Goal: Task Accomplishment & Management: Use online tool/utility

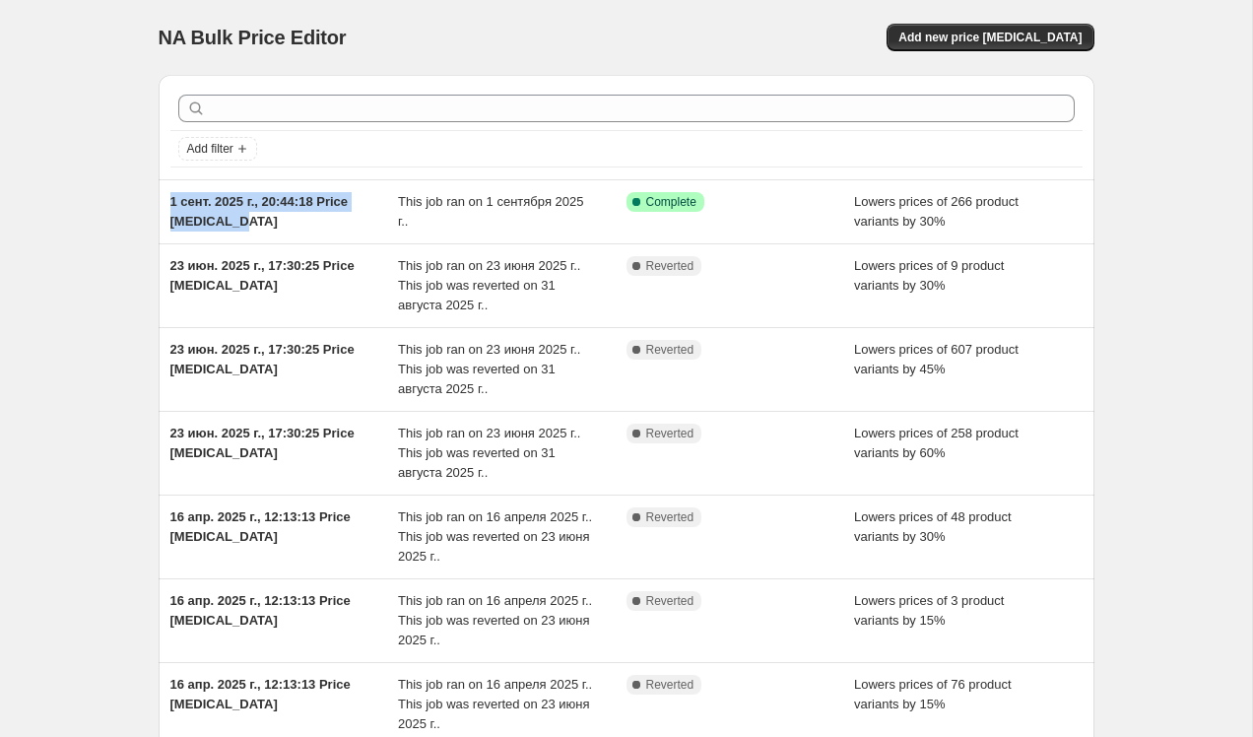
drag, startPoint x: 250, startPoint y: 223, endPoint x: 152, endPoint y: 204, distance: 100.3
click at [152, 204] on div "Add filter 1 сент. 2025 г., 20:44:18 Price change job This job ran on 1 сентябр…" at bounding box center [618, 565] width 951 height 1012
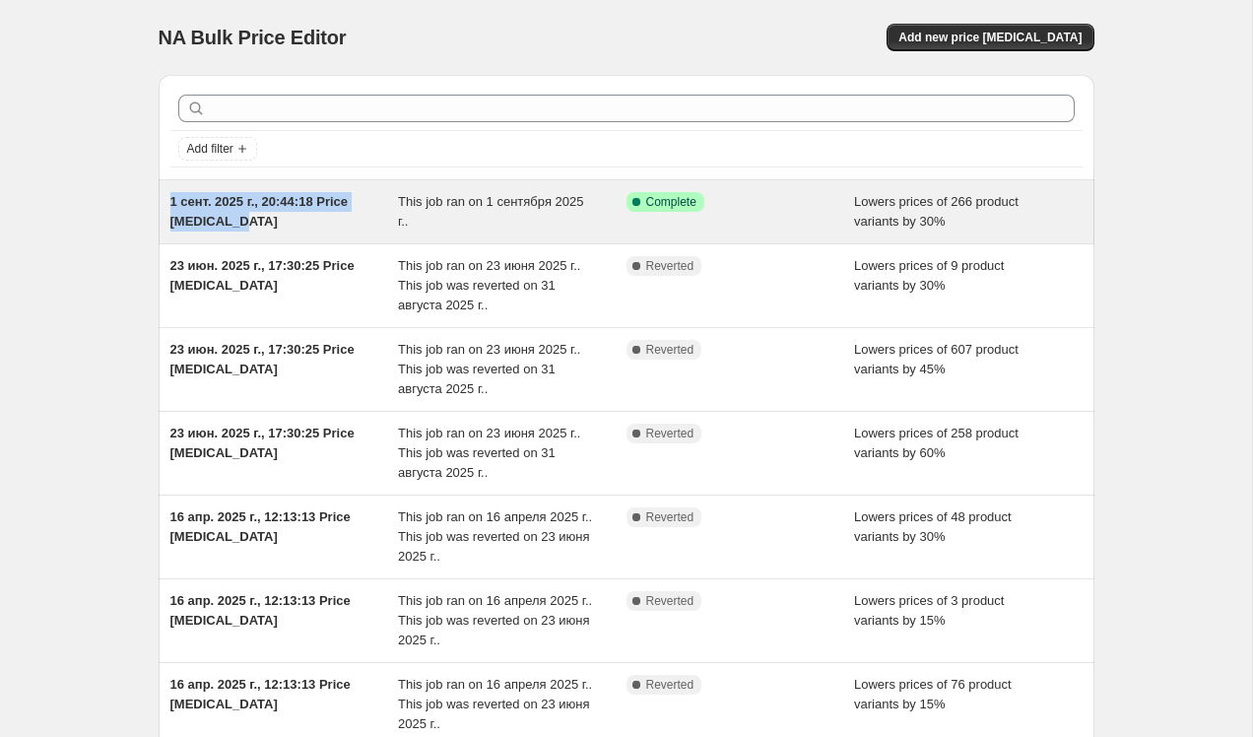
drag, startPoint x: 255, startPoint y: 215, endPoint x: 159, endPoint y: 198, distance: 98.0
click at [159, 198] on div "1 сент. 2025 г., 20:44:18 Price change job This job ran on 1 сентября 2025 г.. …" at bounding box center [627, 211] width 936 height 63
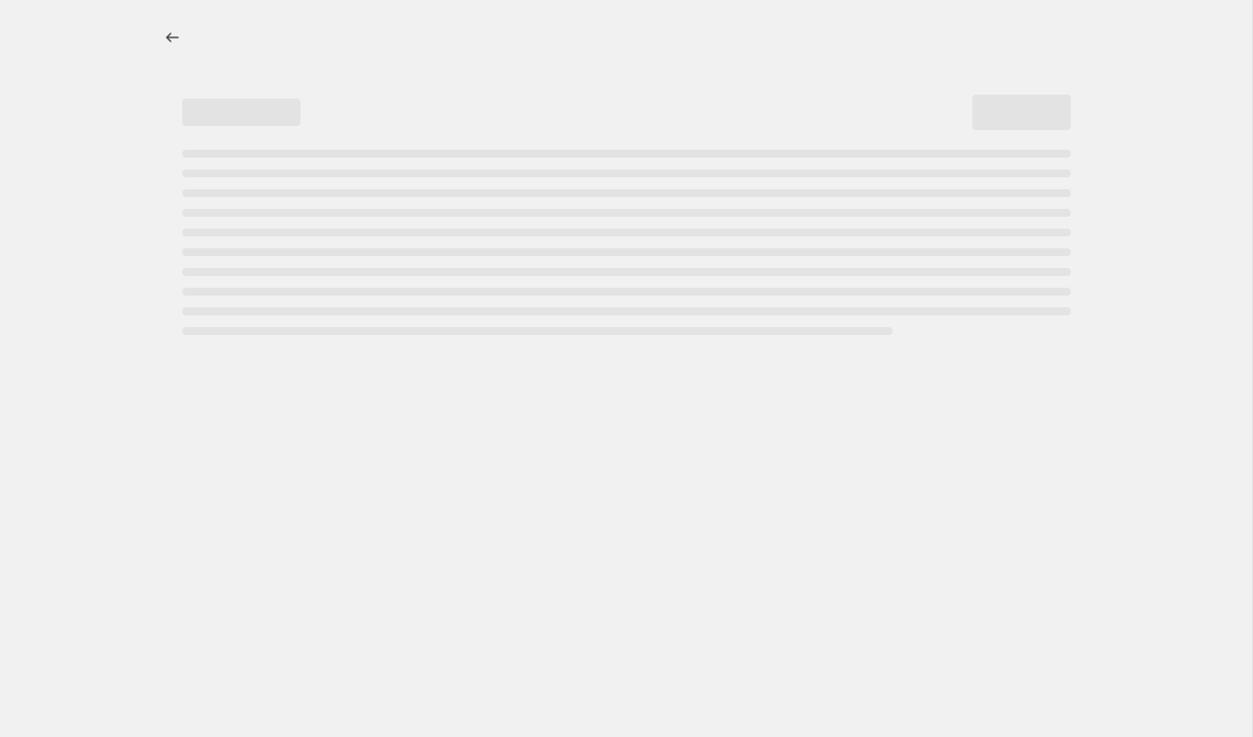
select select "percentage"
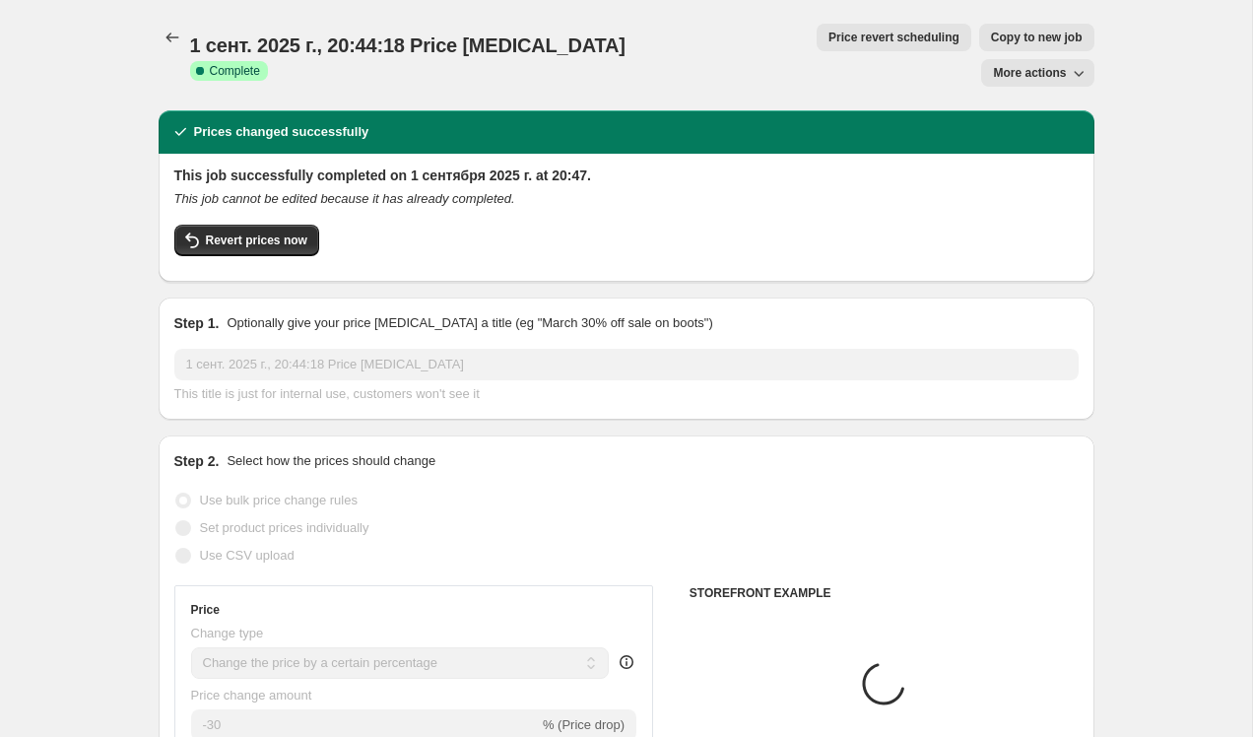
select select "collection"
click at [163, 36] on icon "Price change jobs" at bounding box center [173, 38] width 20 height 20
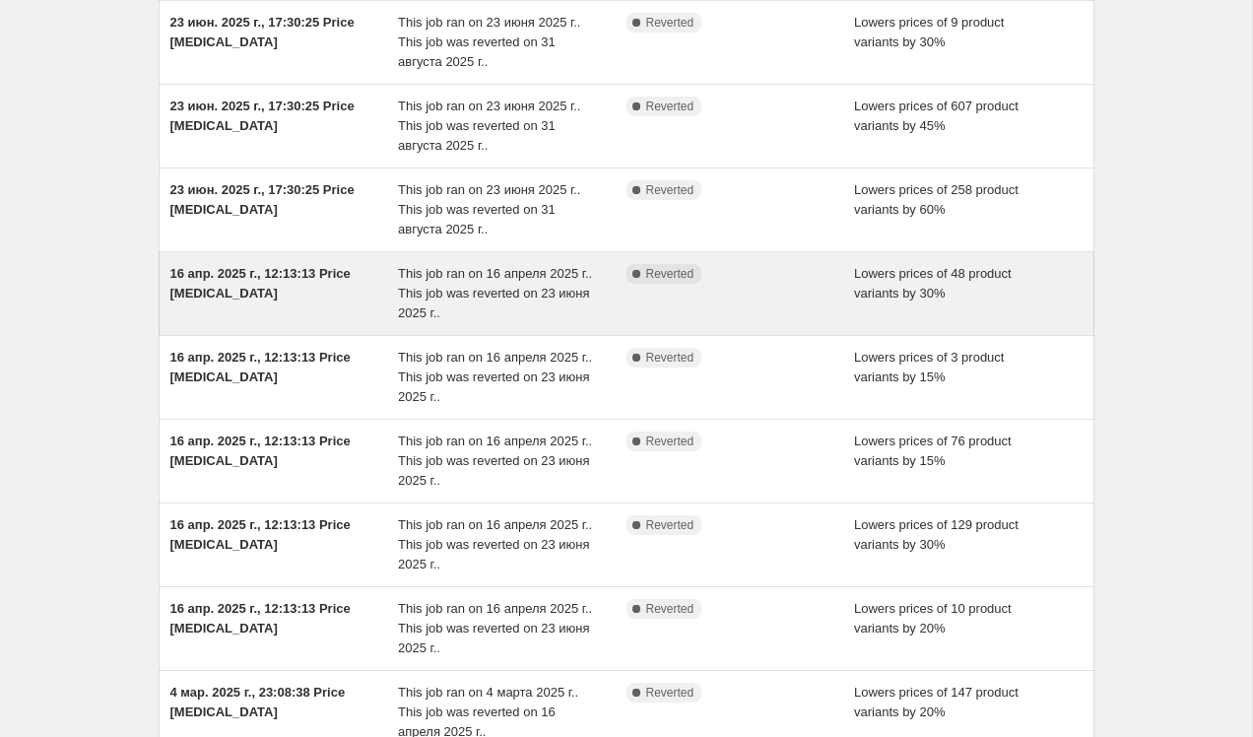
scroll to position [455, 0]
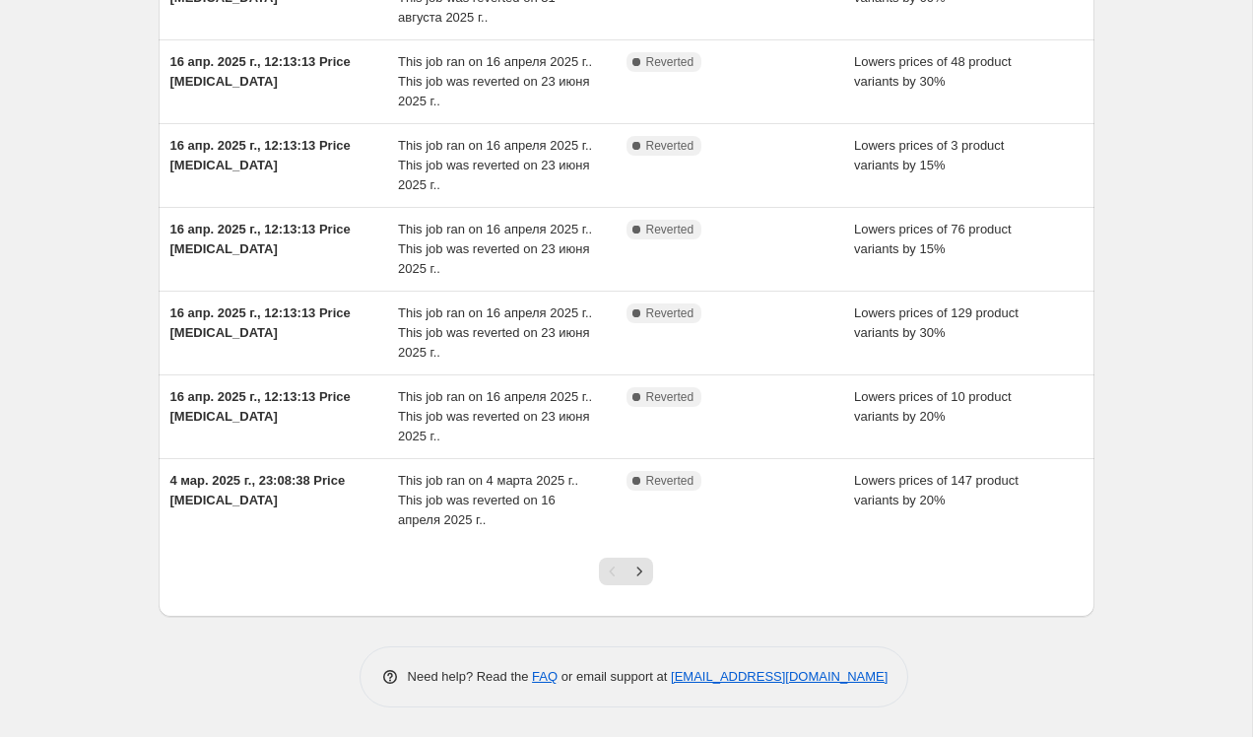
click at [651, 582] on div "Pagination" at bounding box center [639, 571] width 28 height 28
click at [640, 580] on icon "Next" at bounding box center [639, 571] width 20 height 20
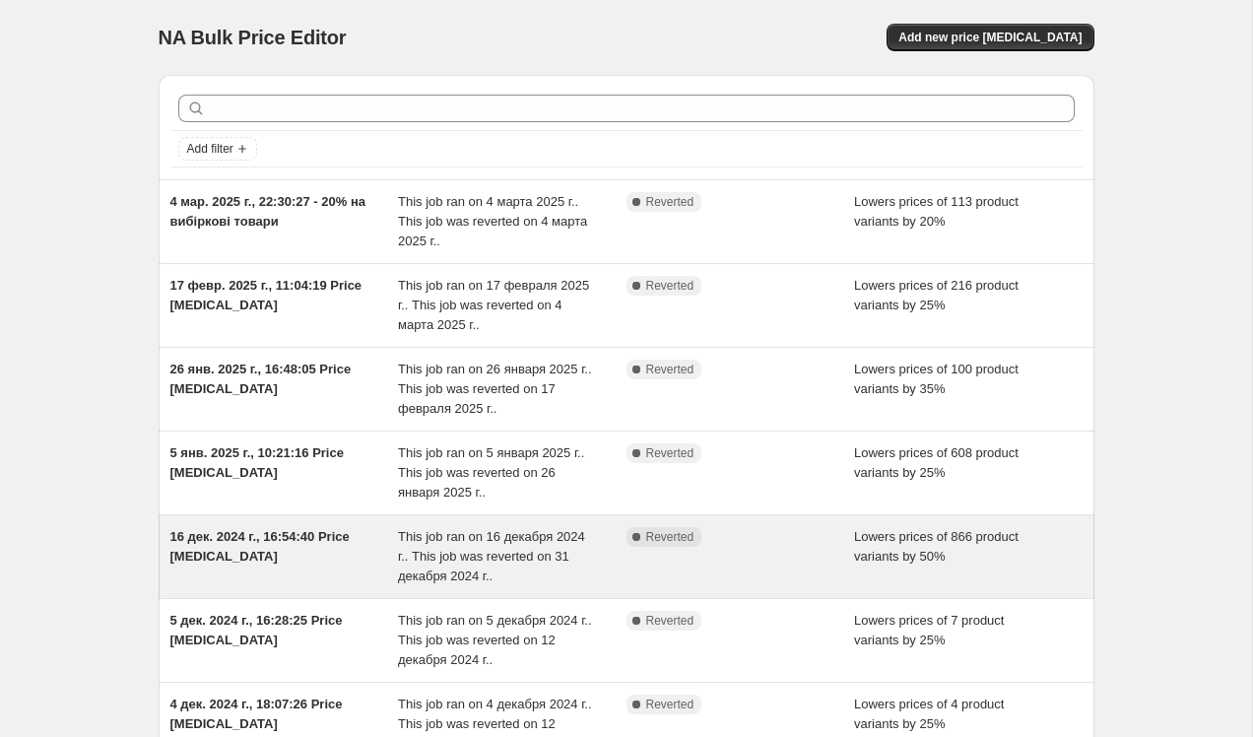
scroll to position [475, 0]
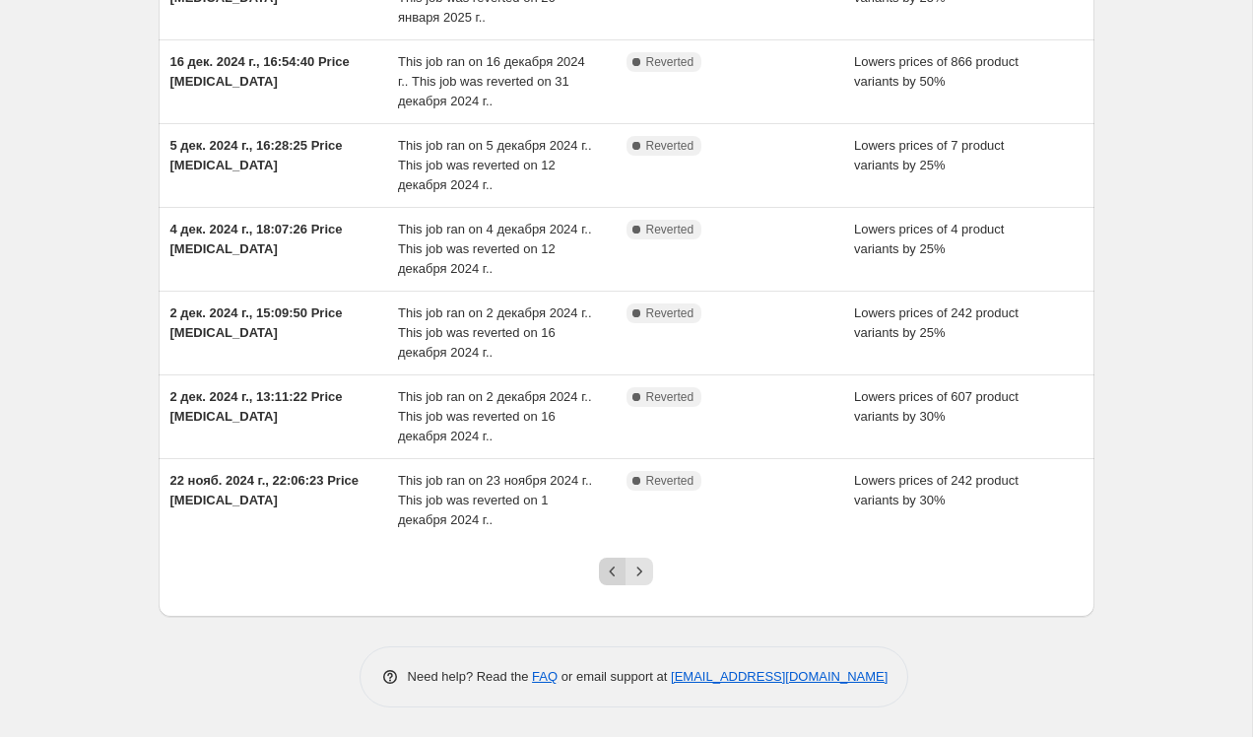
click at [606, 576] on icon "Previous" at bounding box center [613, 571] width 20 height 20
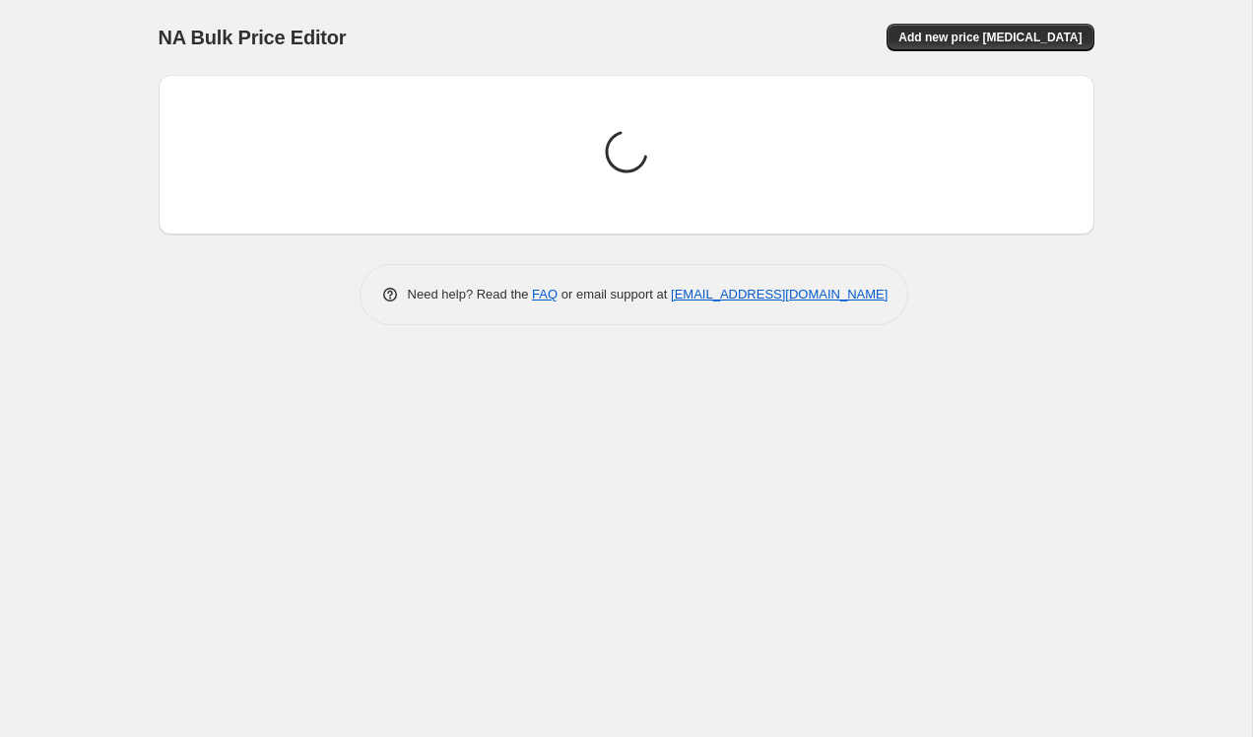
scroll to position [0, 0]
